Goal: Transaction & Acquisition: Subscribe to service/newsletter

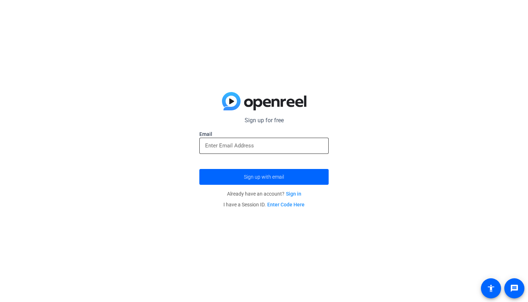
click at [301, 149] on input "email" at bounding box center [264, 145] width 118 height 9
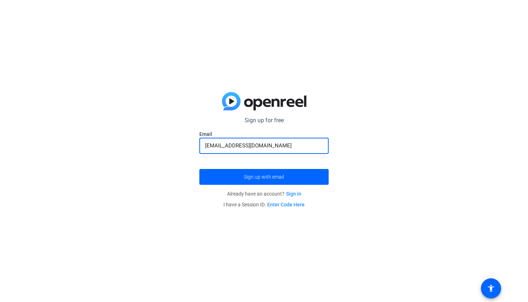
click at [264, 177] on button "Sign up with email" at bounding box center [264, 177] width 129 height 16
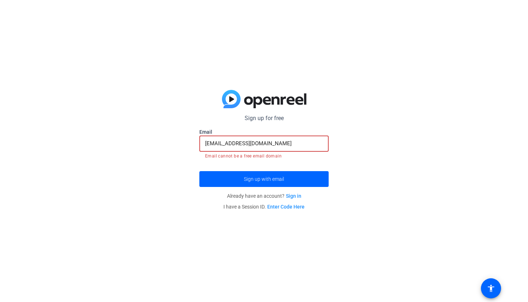
drag, startPoint x: 290, startPoint y: 140, endPoint x: 224, endPoint y: 144, distance: 67.0
click at [224, 144] on input "nazaliajustiniano@gmail.com" at bounding box center [264, 143] width 118 height 9
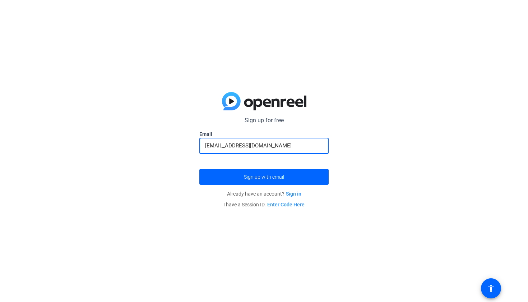
type input "nazaliaj@bu.edu"
click at [264, 177] on button "Sign up with email" at bounding box center [264, 177] width 129 height 16
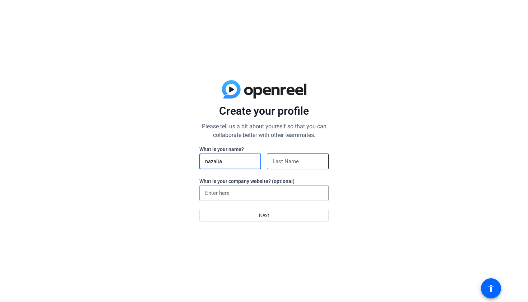
type input "nazalia"
click at [319, 167] on div at bounding box center [298, 162] width 50 height 16
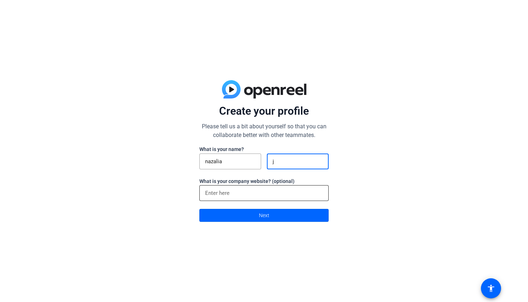
type input "j"
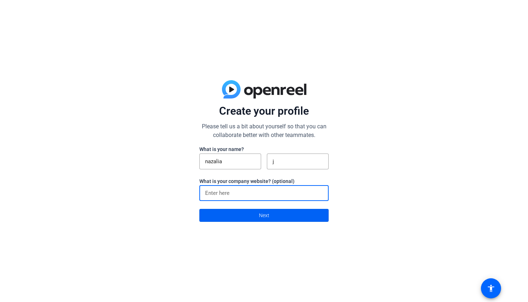
click at [290, 211] on span at bounding box center [264, 215] width 129 height 17
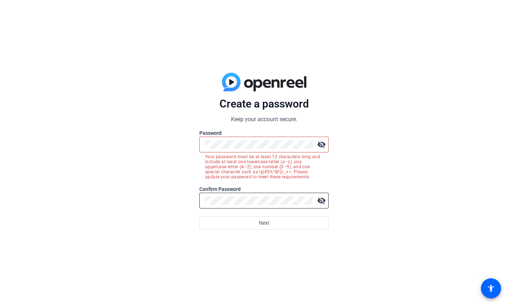
click at [321, 200] on mat-icon "visibility_off" at bounding box center [322, 200] width 14 height 14
click at [325, 143] on mat-icon "visibility_off" at bounding box center [322, 144] width 14 height 14
click at [292, 221] on span at bounding box center [264, 222] width 129 height 17
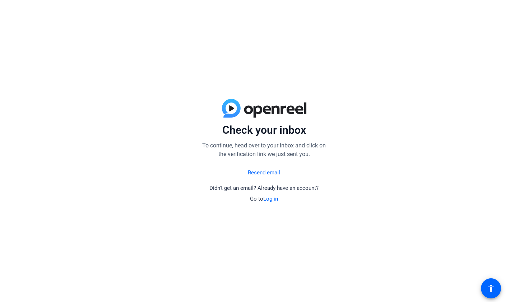
click at [275, 201] on link "Log in" at bounding box center [271, 199] width 15 height 6
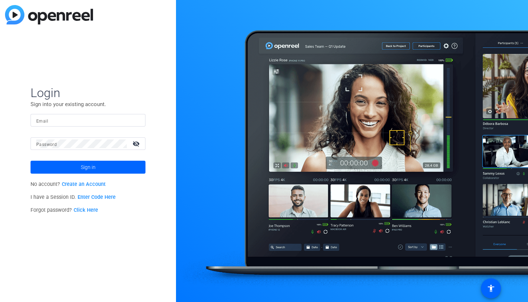
click at [124, 105] on p "Sign into your existing account." at bounding box center [88, 104] width 115 height 8
click at [128, 125] on div at bounding box center [88, 120] width 104 height 13
type input "nazaliaj@bu.edu"
click at [88, 167] on button "Sign in" at bounding box center [88, 167] width 115 height 13
